Goal: Task Accomplishment & Management: Manage account settings

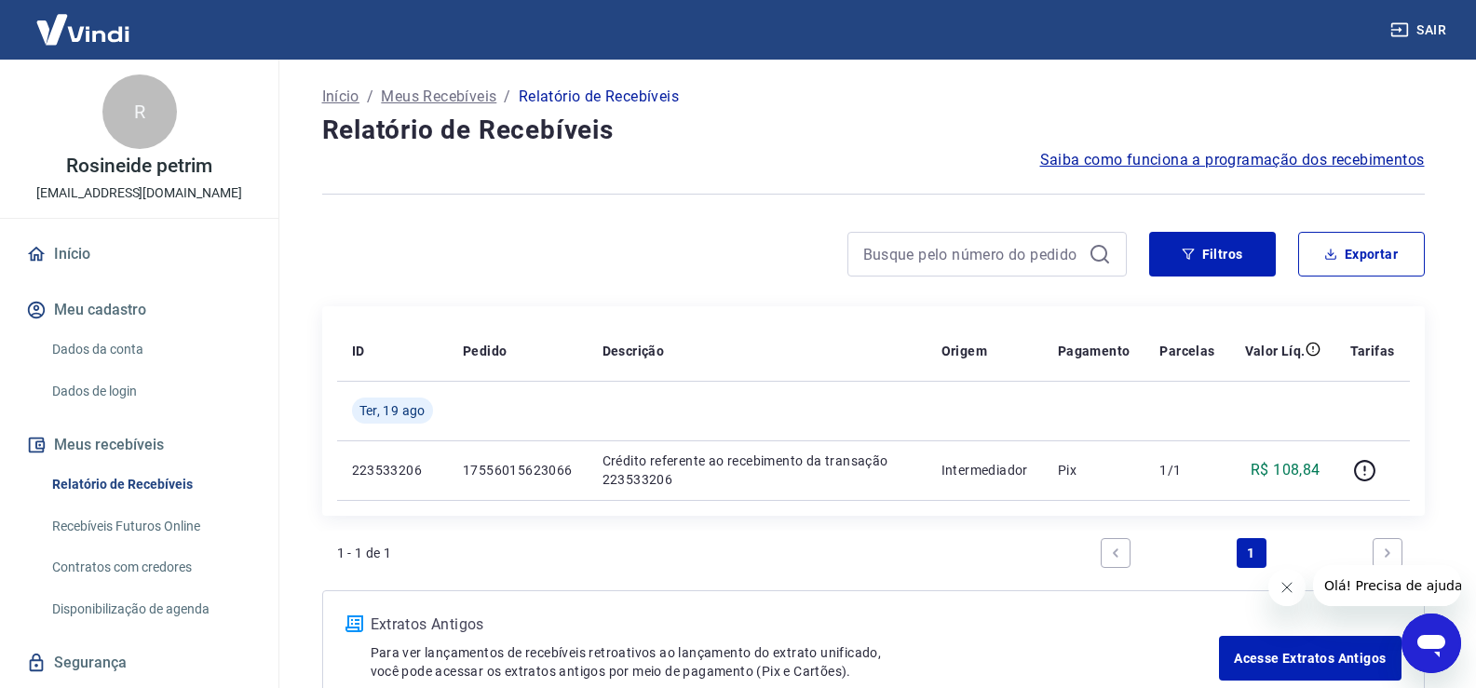
scroll to position [118, 0]
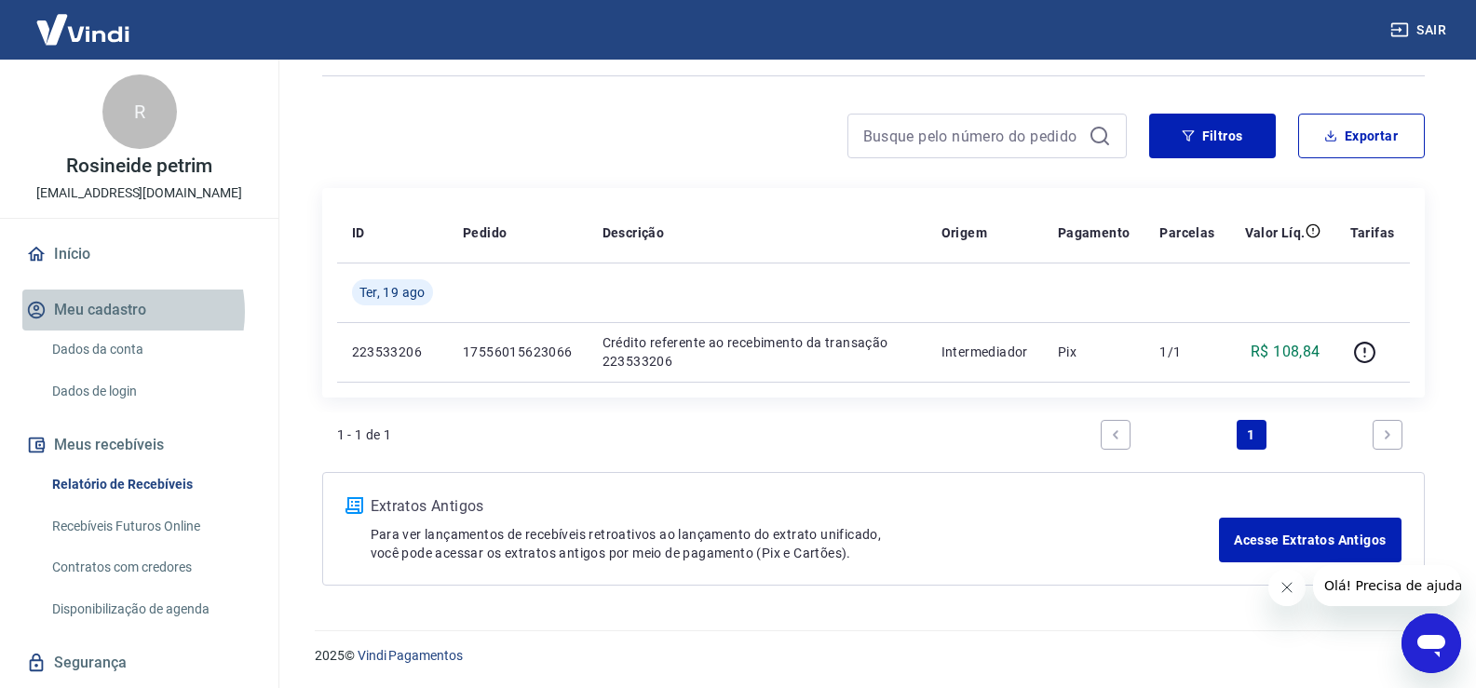
click at [114, 312] on button "Meu cadastro" at bounding box center [139, 310] width 234 height 41
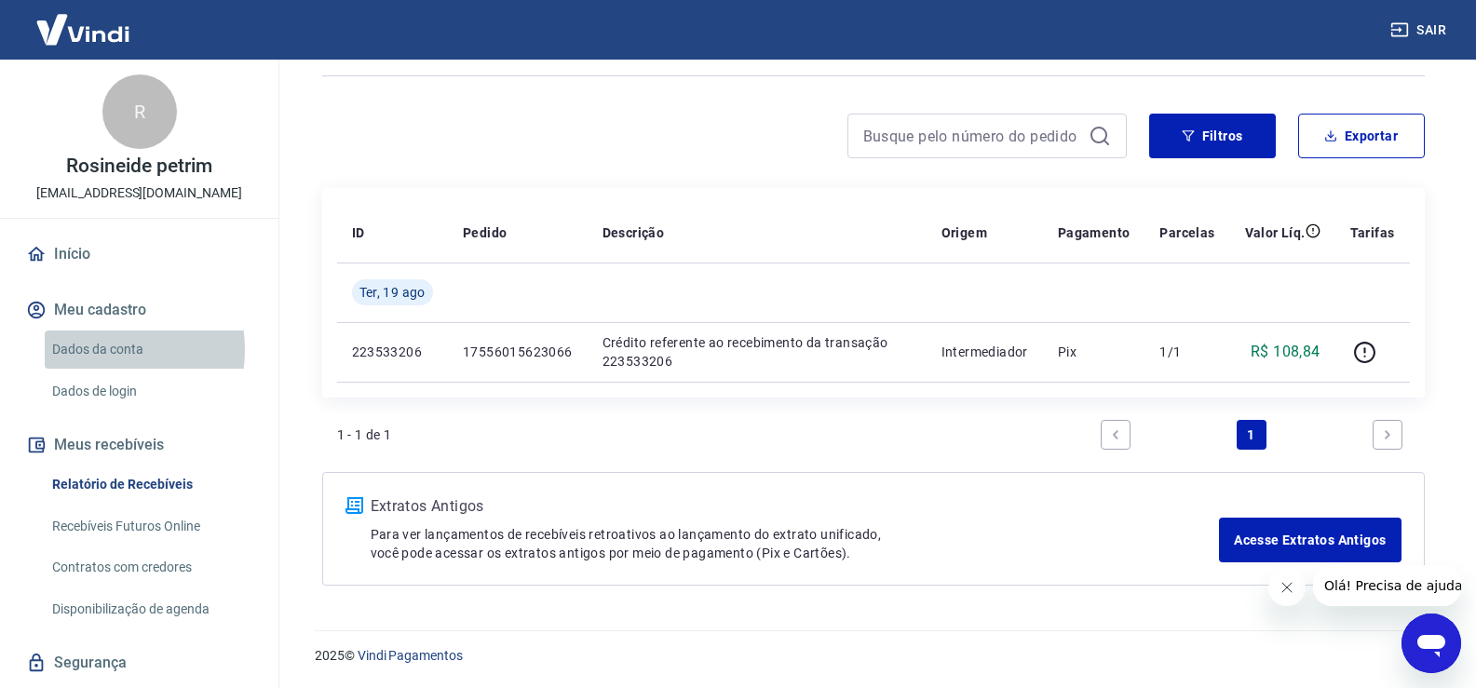
click at [94, 349] on link "Dados da conta" at bounding box center [150, 350] width 211 height 38
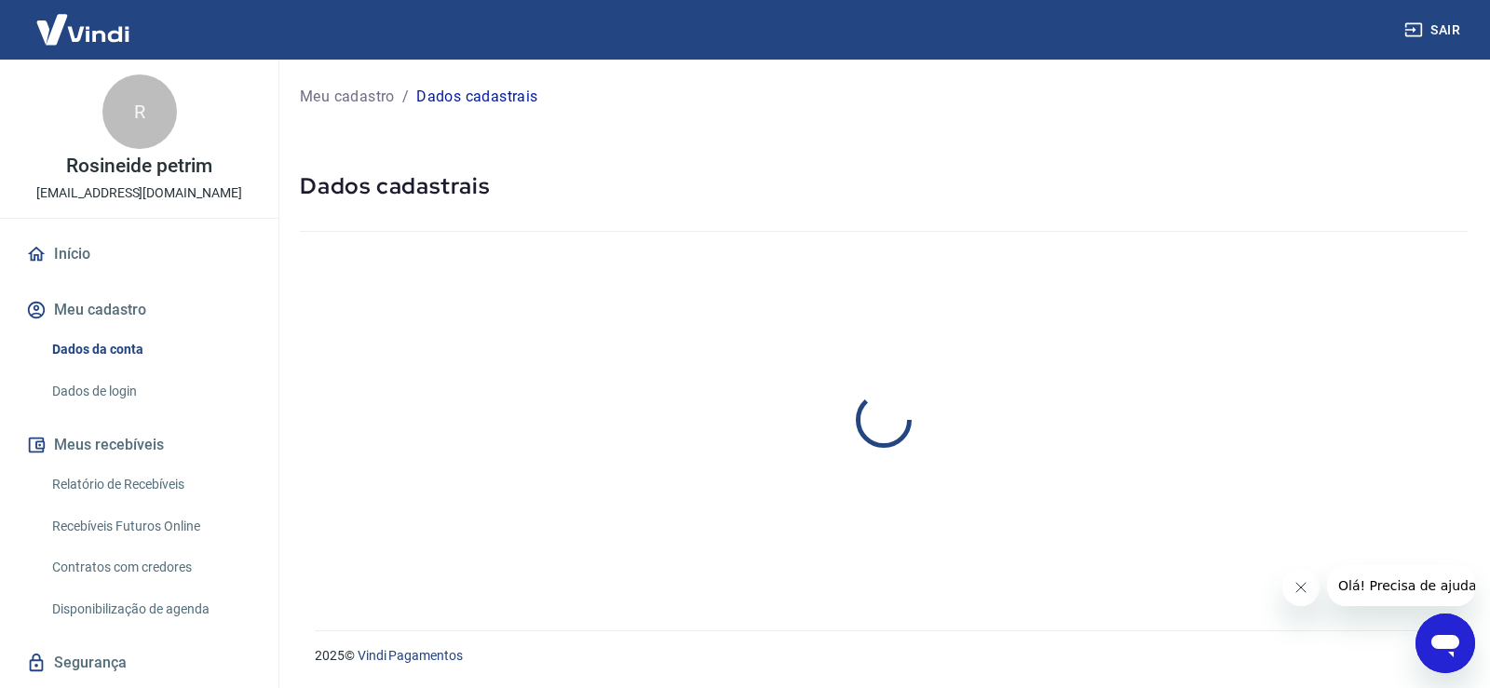
select select "SP"
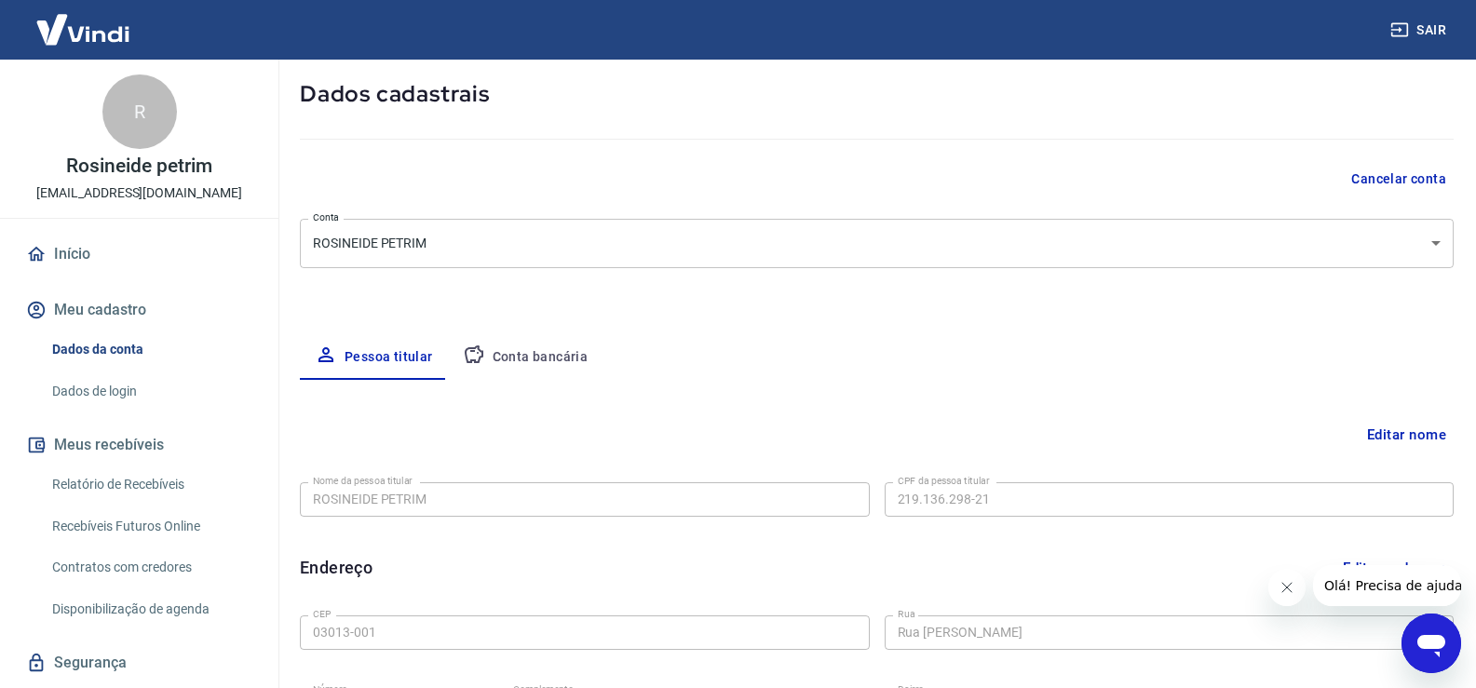
scroll to position [279, 0]
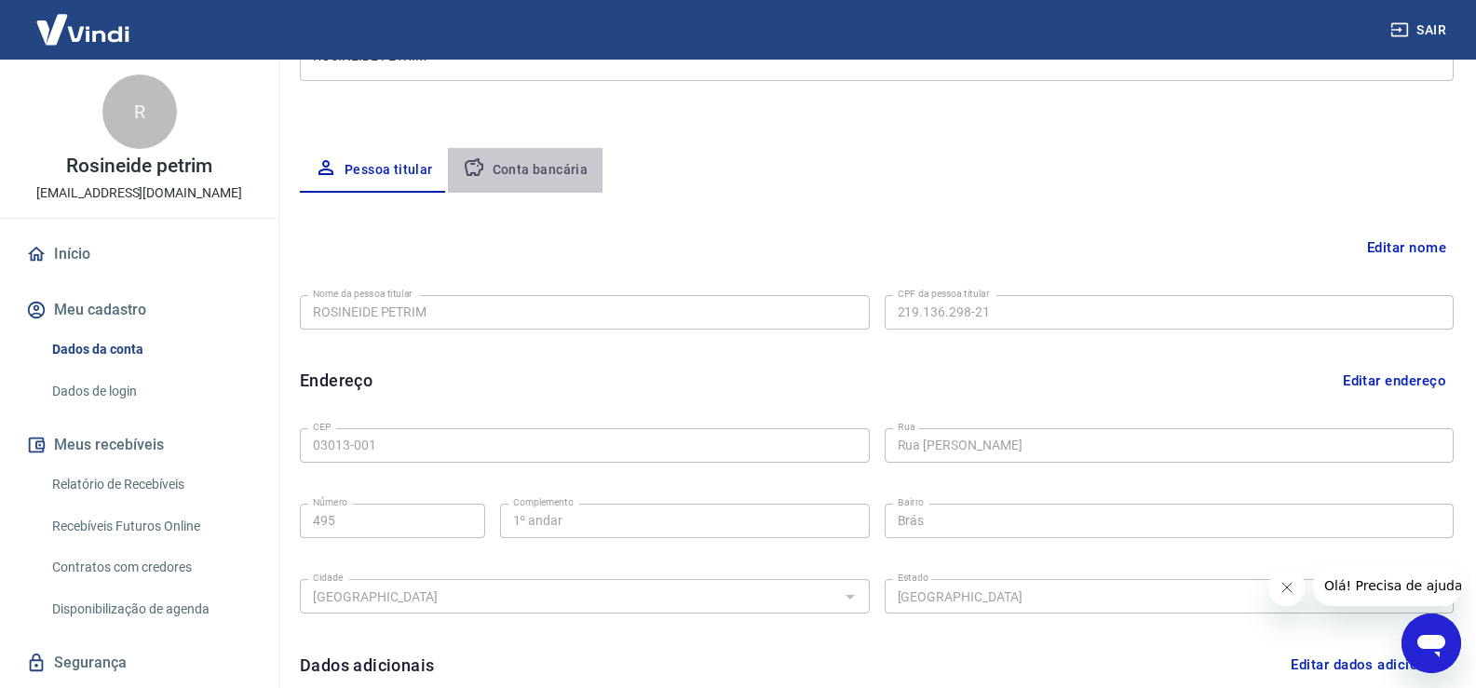
click at [547, 180] on button "Conta bancária" at bounding box center [526, 170] width 156 height 45
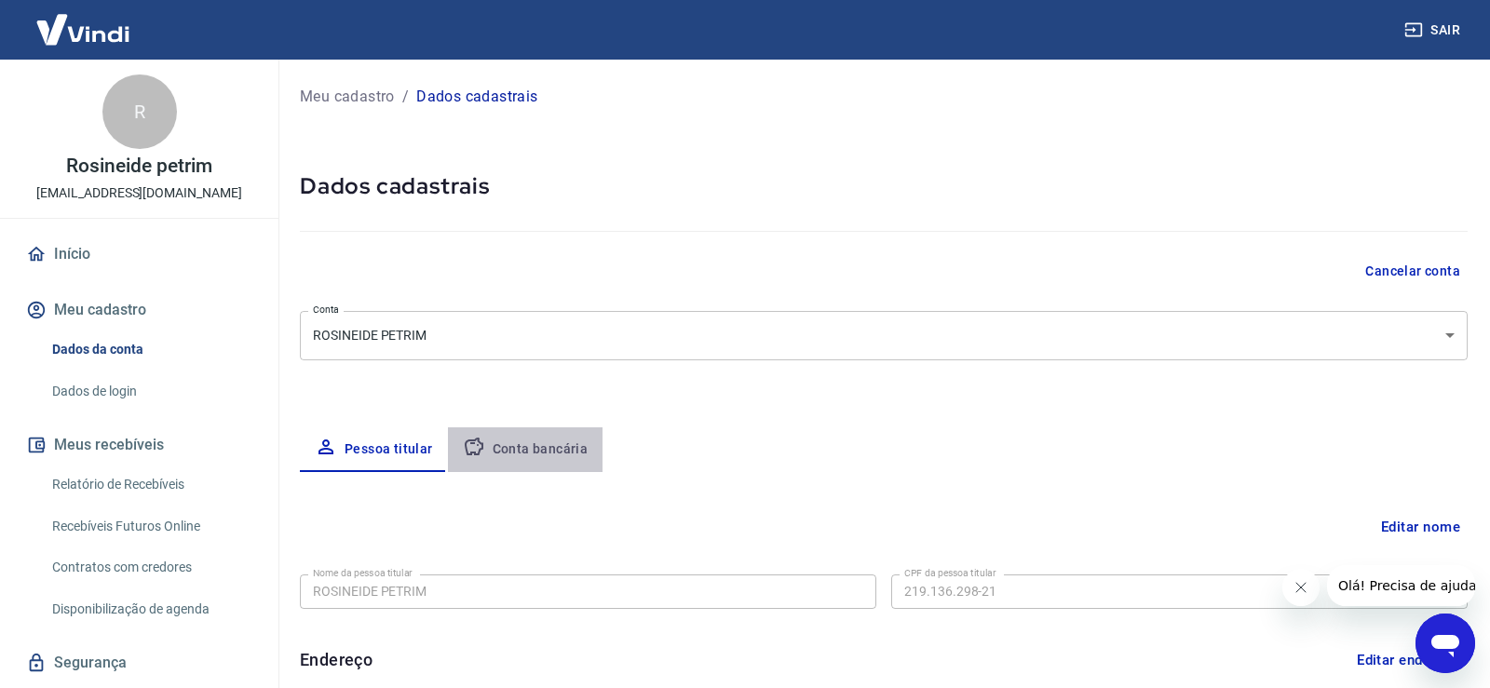
select select "1"
